Goal: Transaction & Acquisition: Purchase product/service

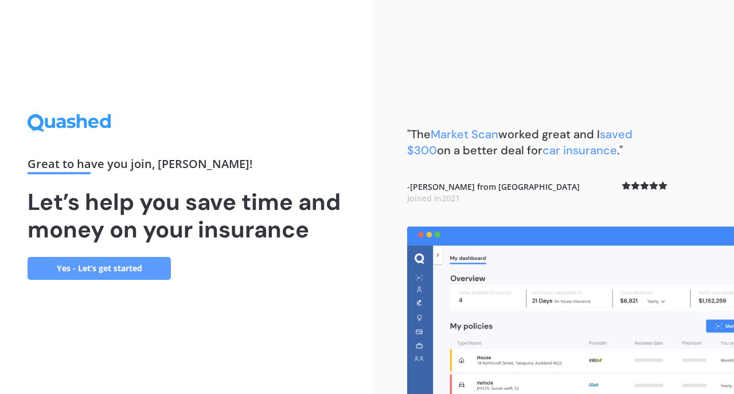
click at [127, 266] on link "Yes - Let’s get started" at bounding box center [99, 268] width 143 height 23
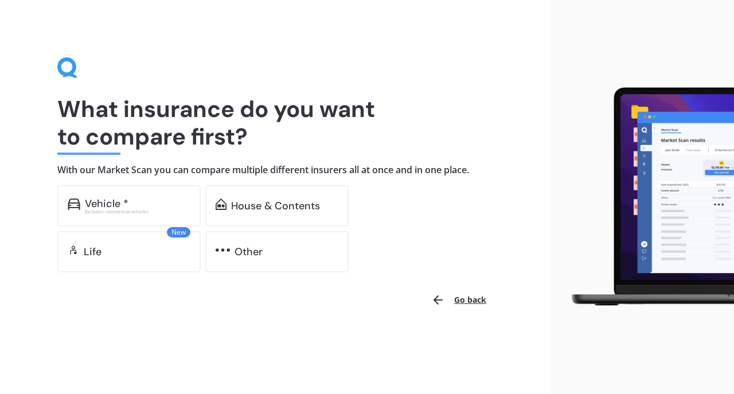
click at [146, 197] on div "Vehicle * Excludes commercial vehicles" at bounding box center [128, 205] width 143 height 41
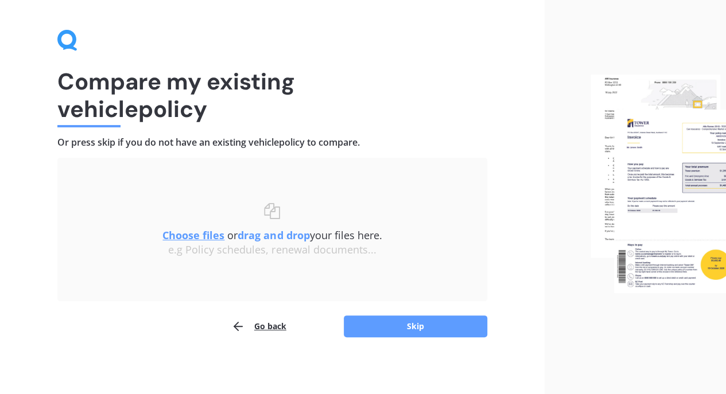
scroll to position [28, 0]
click at [401, 329] on button "Skip" at bounding box center [415, 326] width 143 height 22
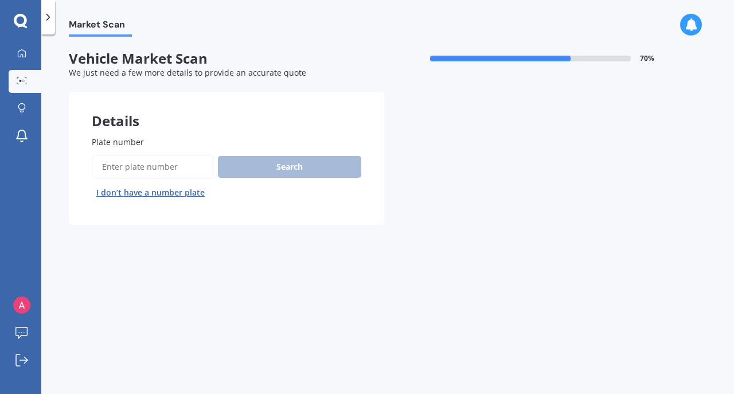
click at [154, 166] on input "Plate number" at bounding box center [153, 167] width 122 height 24
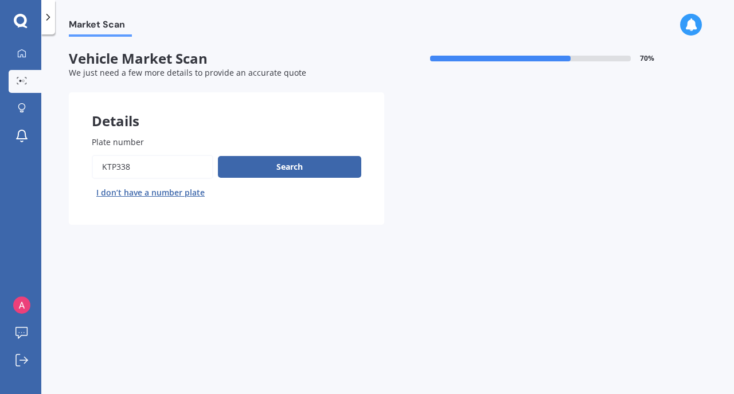
type input "KTP338"
click at [279, 174] on button "Search" at bounding box center [289, 167] width 143 height 22
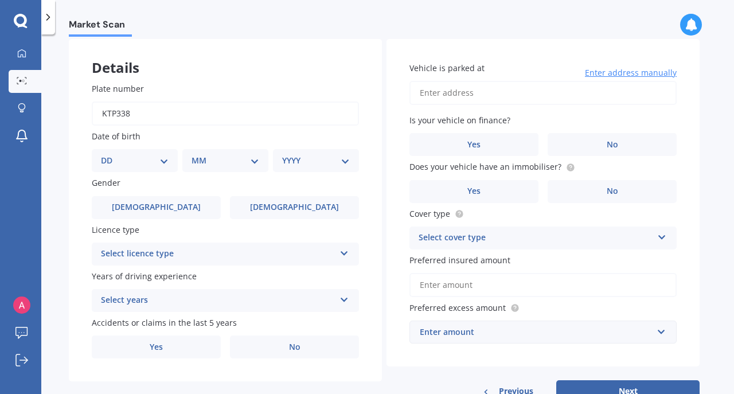
scroll to position [57, 0]
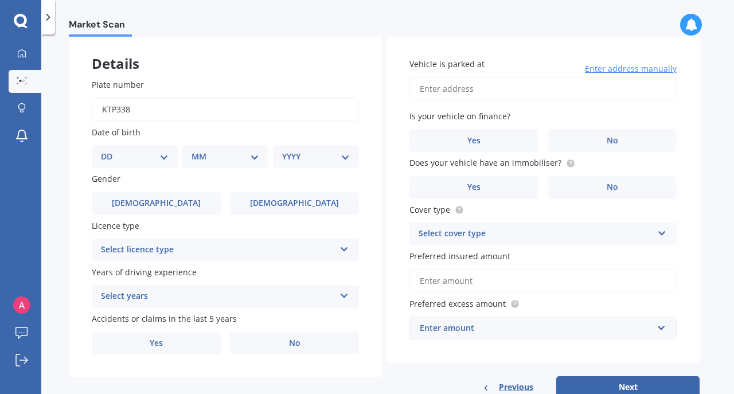
click at [161, 159] on select "DD 01 02 03 04 05 06 07 08 09 10 11 12 13 14 15 16 17 18 19 20 21 22 23 24 25 2…" at bounding box center [135, 156] width 68 height 13
select select "25"
click at [110, 150] on select "DD 01 02 03 04 05 06 07 08 09 10 11 12 13 14 15 16 17 18 19 20 21 22 23 24 25 2…" at bounding box center [135, 156] width 68 height 13
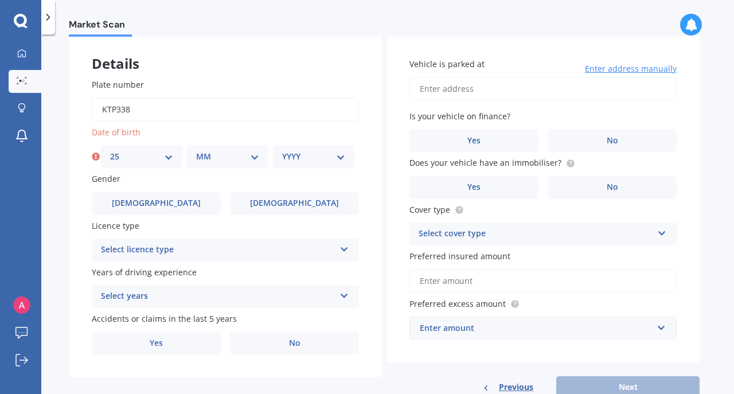
click at [205, 154] on select "MM 01 02 03 04 05 06 07 08 09 10 11 12" at bounding box center [227, 156] width 63 height 13
select select "05"
click at [196, 150] on select "MM 01 02 03 04 05 06 07 08 09 10 11 12" at bounding box center [227, 156] width 63 height 13
click at [307, 159] on select "YYYY 2025 2024 2023 2022 2021 2020 2019 2018 2017 2016 2015 2014 2013 2012 2011…" at bounding box center [313, 156] width 63 height 13
select select "1959"
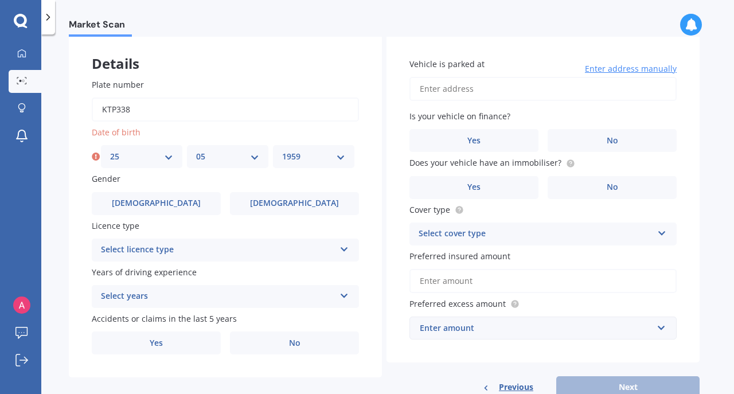
click at [282, 150] on select "YYYY 2025 2024 2023 2022 2021 2020 2019 2018 2017 2016 2015 2014 2013 2012 2011…" at bounding box center [313, 156] width 63 height 13
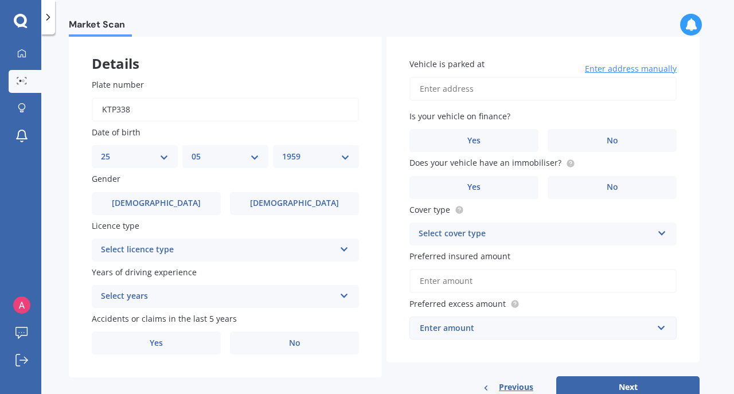
click at [276, 203] on label "[DEMOGRAPHIC_DATA]" at bounding box center [294, 203] width 129 height 23
click at [0, 0] on input "[DEMOGRAPHIC_DATA]" at bounding box center [0, 0] width 0 height 0
click at [340, 251] on icon at bounding box center [345, 247] width 10 height 8
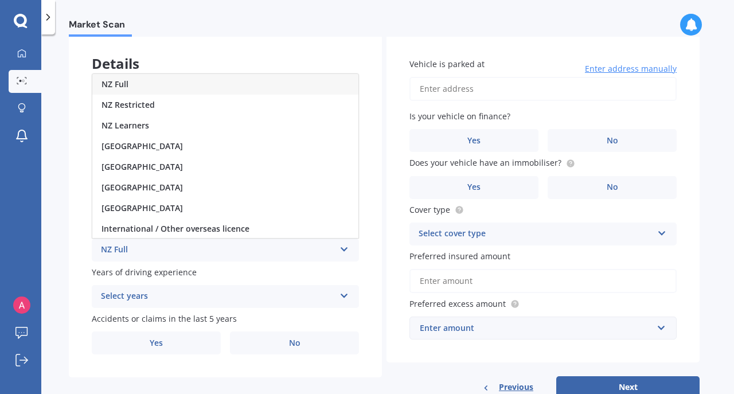
click at [149, 83] on div "NZ Full" at bounding box center [225, 84] width 266 height 21
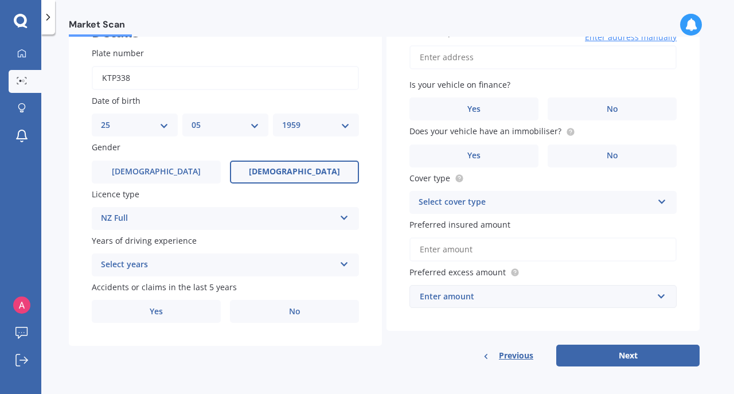
scroll to position [92, 0]
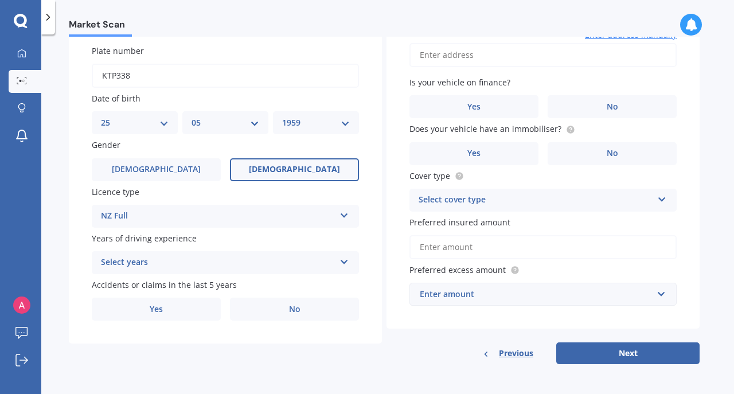
click at [343, 262] on icon at bounding box center [345, 260] width 10 height 8
click at [155, 286] on span "5 or more years" at bounding box center [133, 284] width 62 height 11
click at [304, 311] on label "No" at bounding box center [294, 309] width 129 height 23
click at [0, 0] on input "No" at bounding box center [0, 0] width 0 height 0
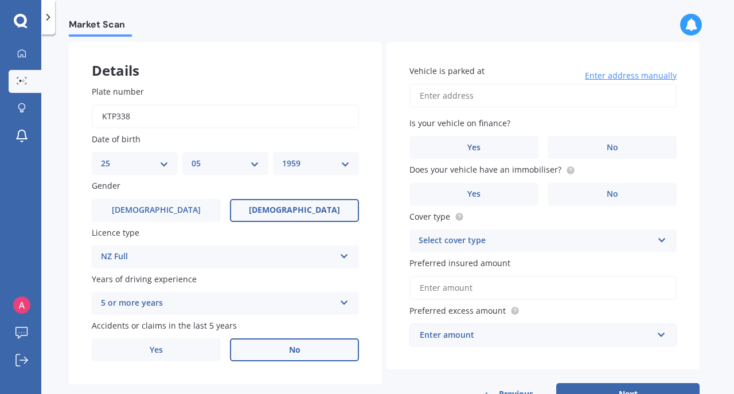
scroll to position [48, 0]
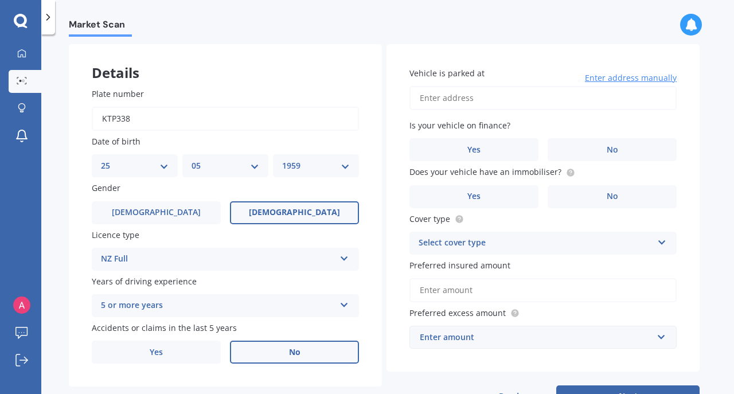
click at [480, 97] on input "Vehicle is parked at" at bounding box center [543, 98] width 267 height 24
type input "[STREET_ADDRESS][PERSON_NAME]"
click at [589, 147] on label "No" at bounding box center [612, 149] width 129 height 23
click at [0, 0] on input "No" at bounding box center [0, 0] width 0 height 0
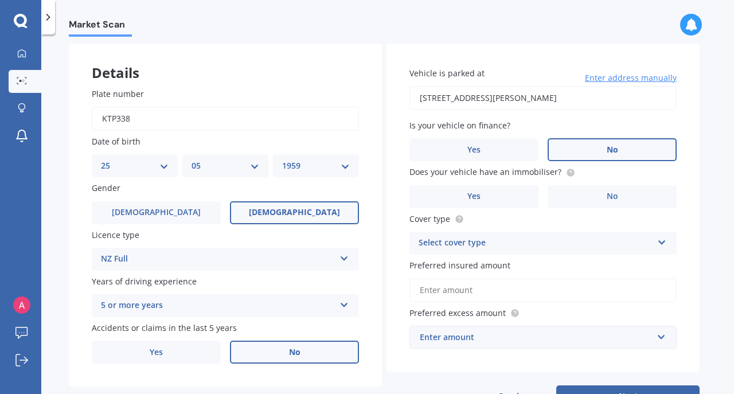
click at [636, 198] on label "No" at bounding box center [612, 196] width 129 height 23
click at [0, 0] on input "No" at bounding box center [0, 0] width 0 height 0
click at [661, 241] on icon at bounding box center [662, 240] width 10 height 8
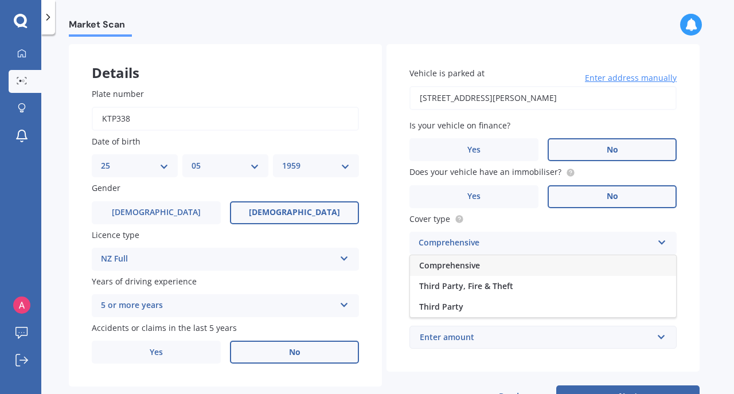
click at [515, 265] on div "Comprehensive" at bounding box center [543, 265] width 266 height 21
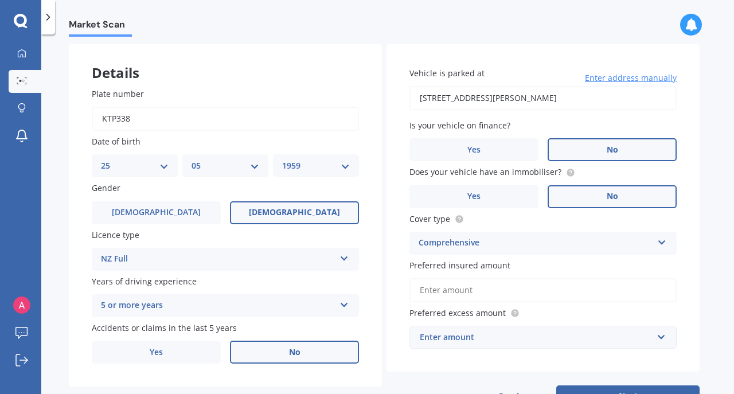
scroll to position [92, 0]
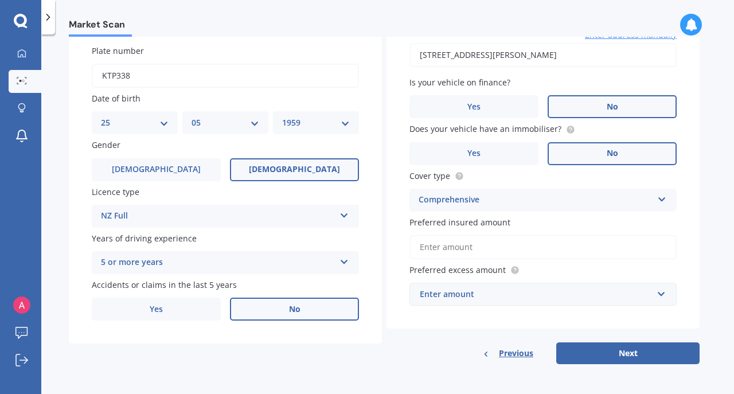
click at [488, 247] on input "Preferred insured amount" at bounding box center [543, 247] width 267 height 24
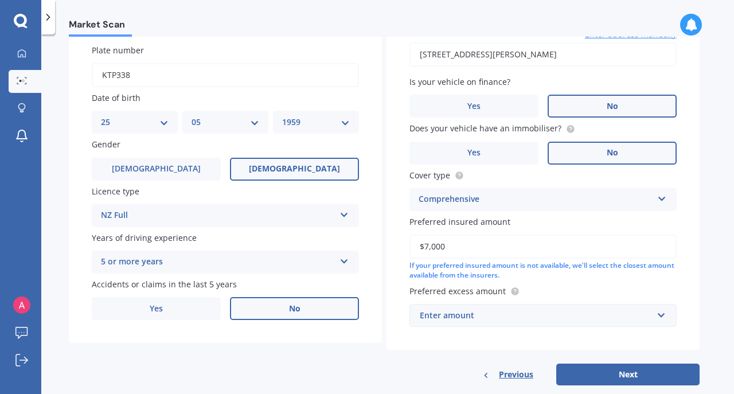
scroll to position [114, 0]
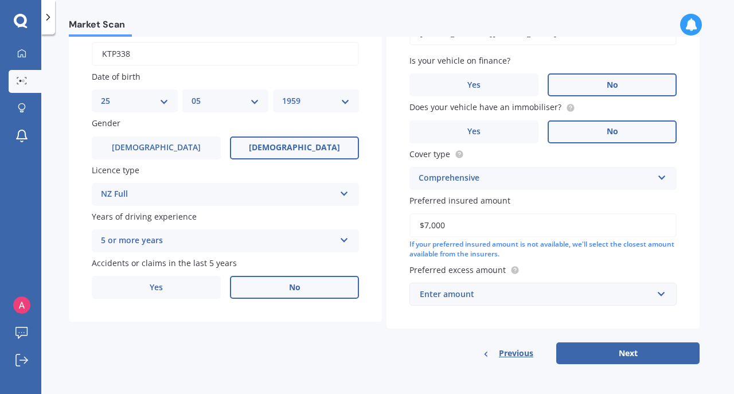
type input "$7,000"
click at [591, 295] on div "Enter amount" at bounding box center [536, 294] width 233 height 13
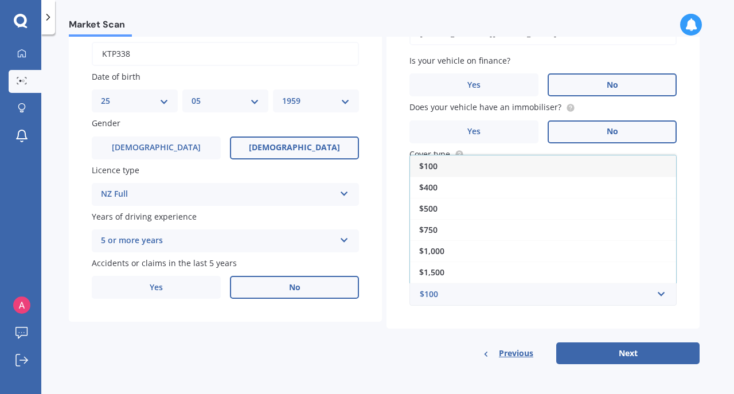
click at [503, 207] on div "$500" at bounding box center [543, 208] width 266 height 21
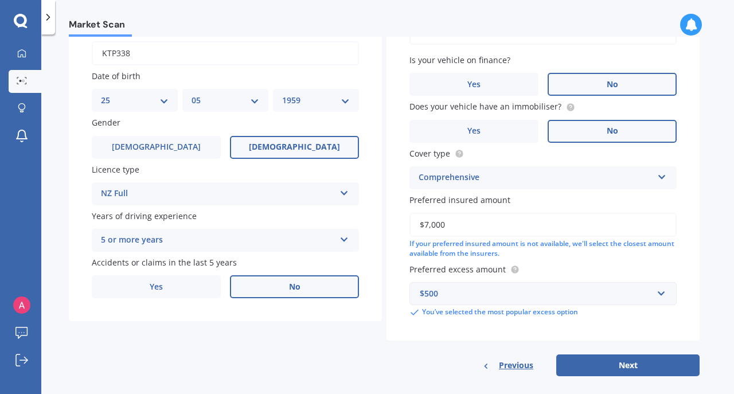
scroll to position [126, 0]
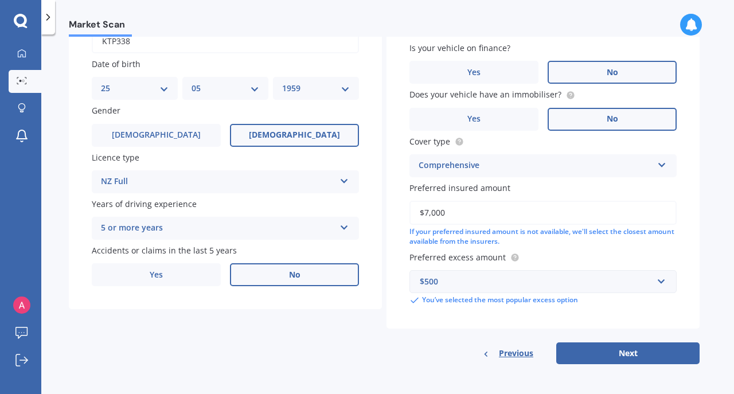
click at [607, 354] on button "Next" at bounding box center [628, 354] width 143 height 22
select select "25"
select select "05"
select select "1959"
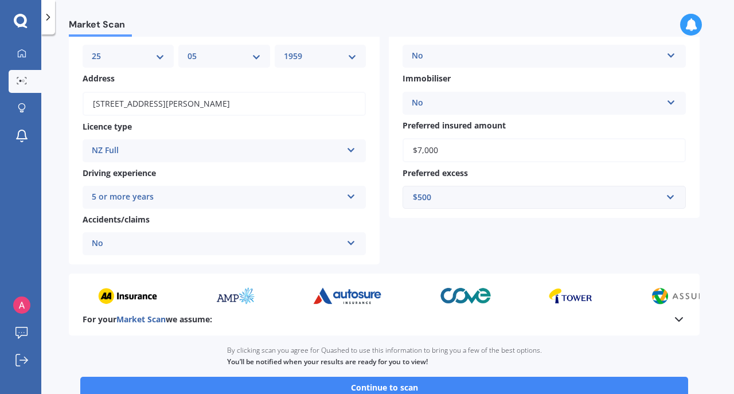
scroll to position [197, 0]
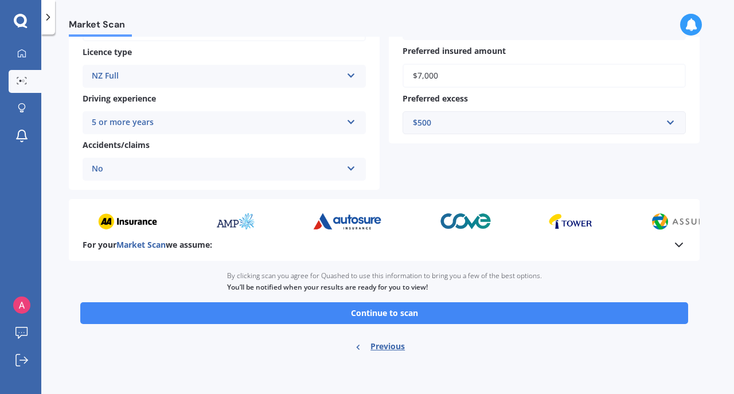
click at [242, 311] on button "Continue to scan" at bounding box center [384, 313] width 608 height 22
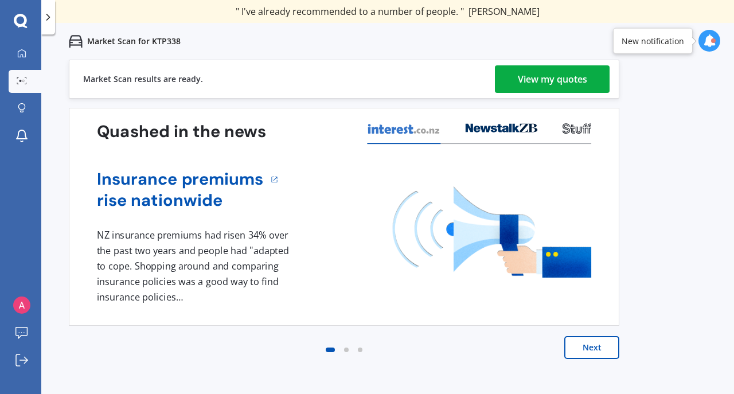
click at [552, 81] on div "View my quotes" at bounding box center [552, 79] width 69 height 28
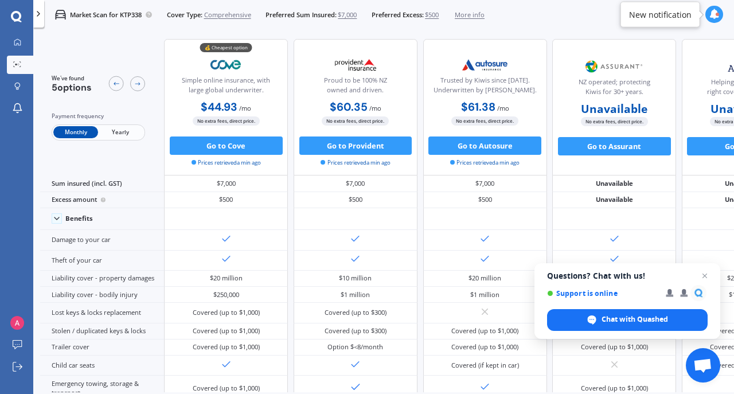
click at [117, 132] on span "Yearly" at bounding box center [120, 132] width 45 height 12
click at [115, 83] on icon at bounding box center [115, 83] width 7 height 7
click at [137, 84] on icon at bounding box center [137, 83] width 7 height 7
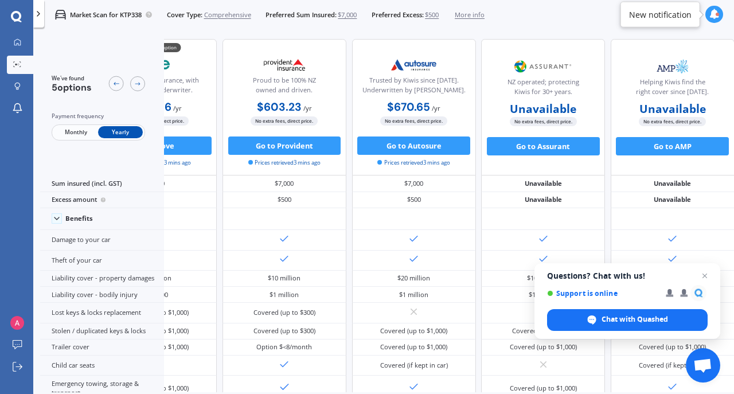
click at [137, 84] on icon at bounding box center [137, 83] width 7 height 7
click at [114, 84] on icon at bounding box center [116, 83] width 5 height 3
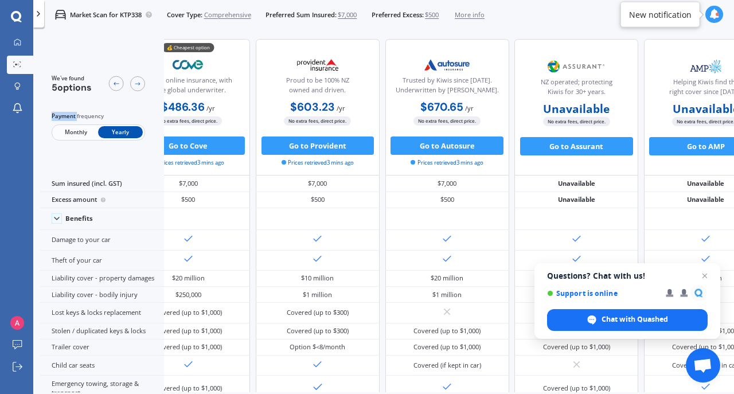
scroll to position [0, 0]
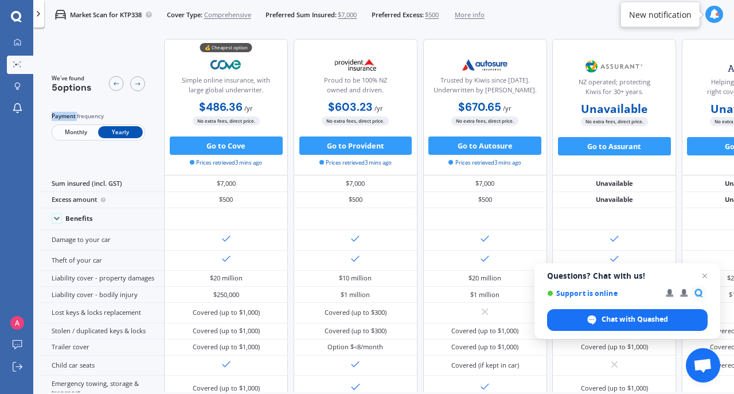
click at [114, 84] on icon at bounding box center [116, 83] width 5 height 3
click at [79, 133] on span "Monthly" at bounding box center [75, 132] width 45 height 12
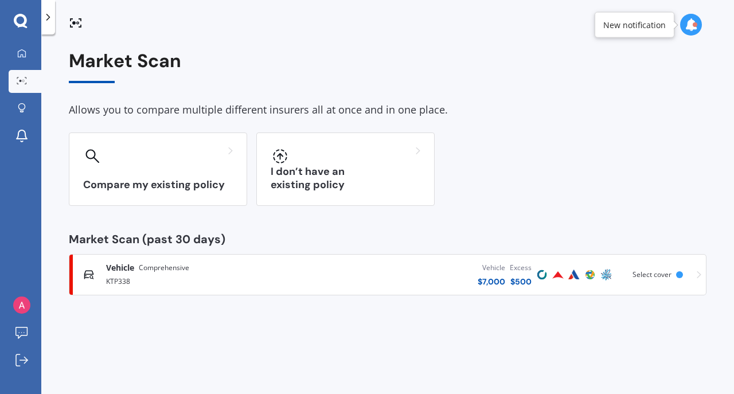
click at [688, 25] on icon at bounding box center [691, 24] width 13 height 13
click at [491, 48] on div "Market Scan Allows you to compare multiple different insurers all at once and i…" at bounding box center [387, 217] width 693 height 360
